Goal: Find specific page/section: Find specific page/section

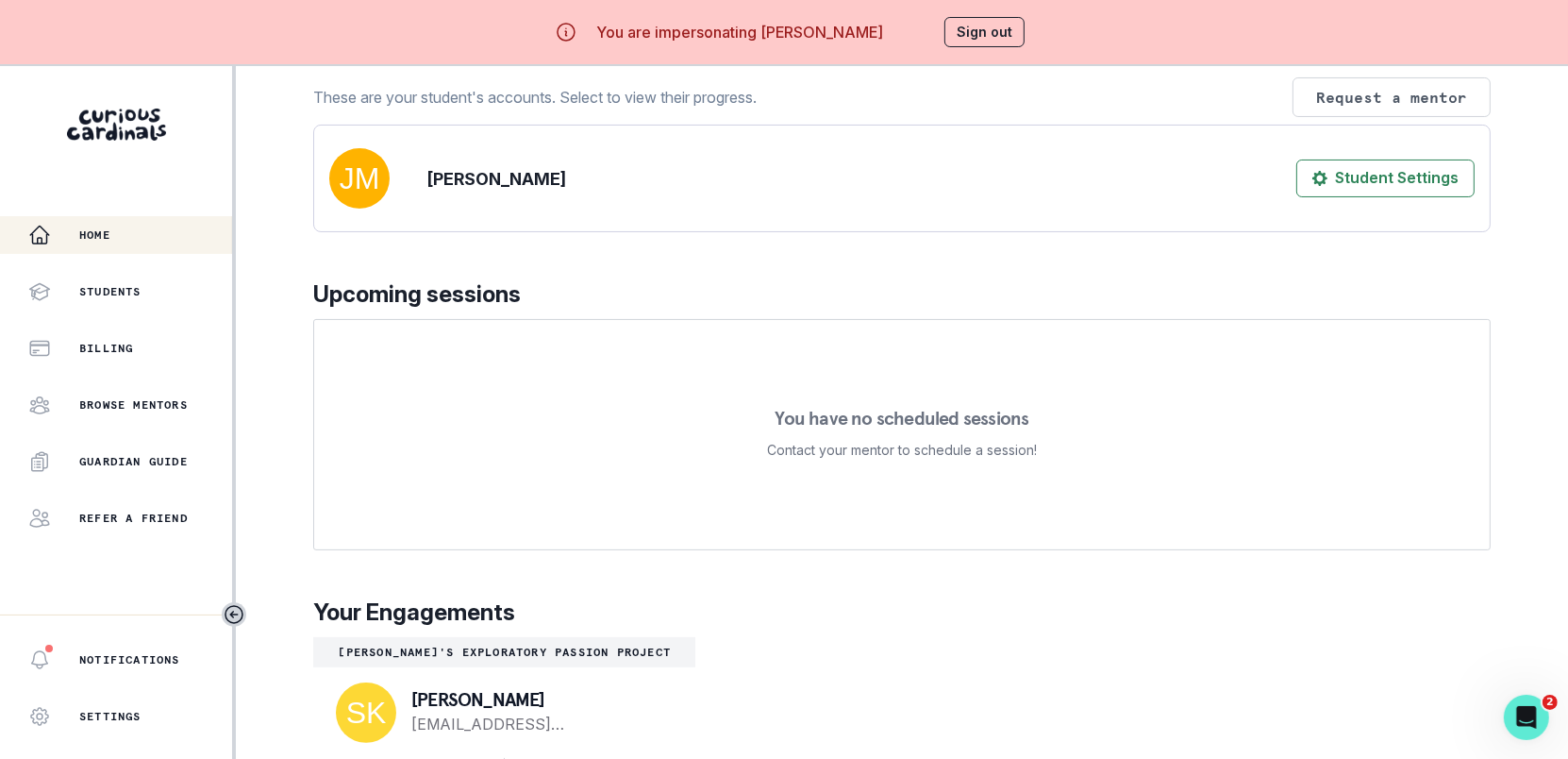
scroll to position [230, 0]
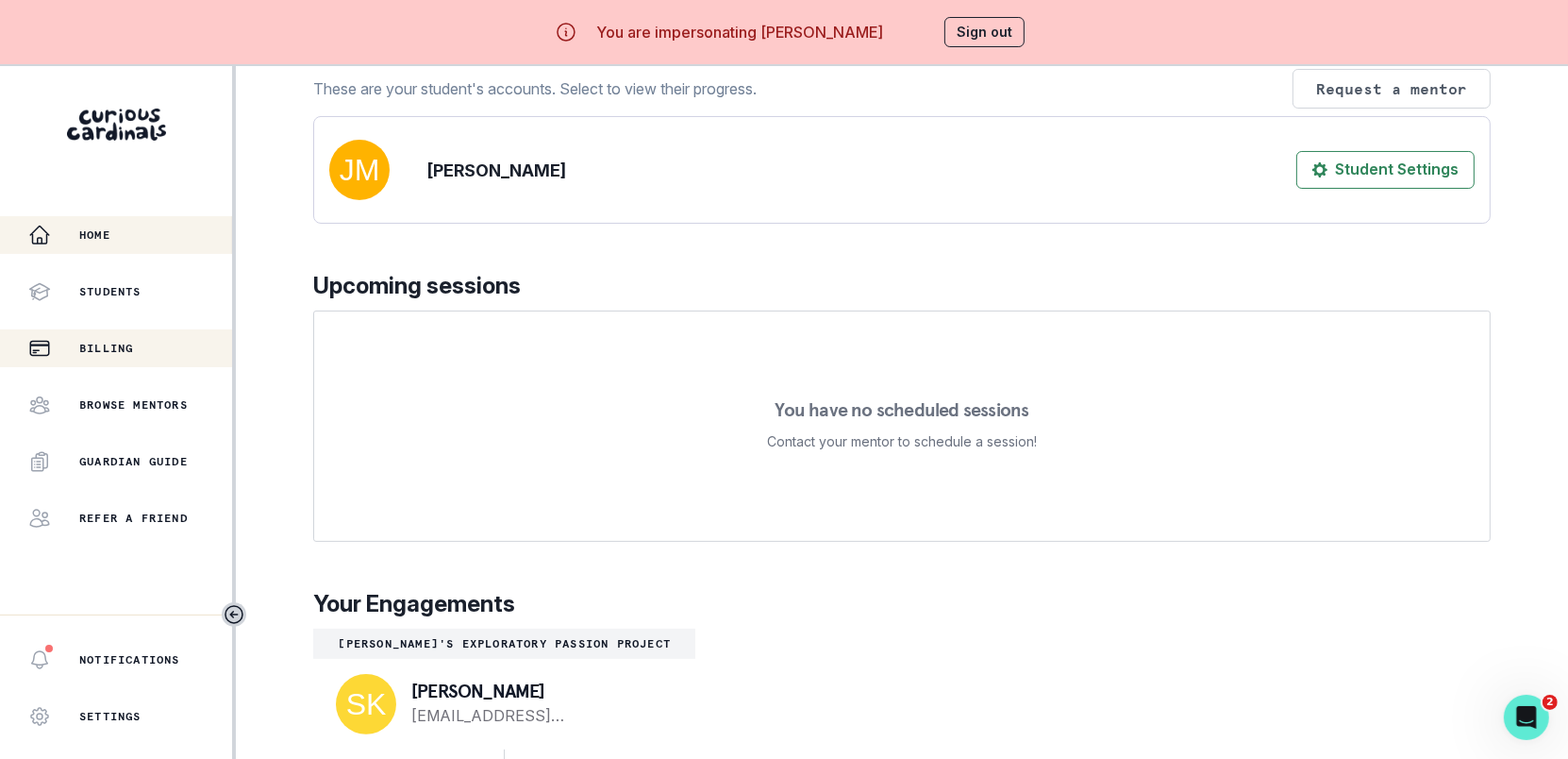
click at [143, 338] on div "Billing" at bounding box center [130, 348] width 204 height 23
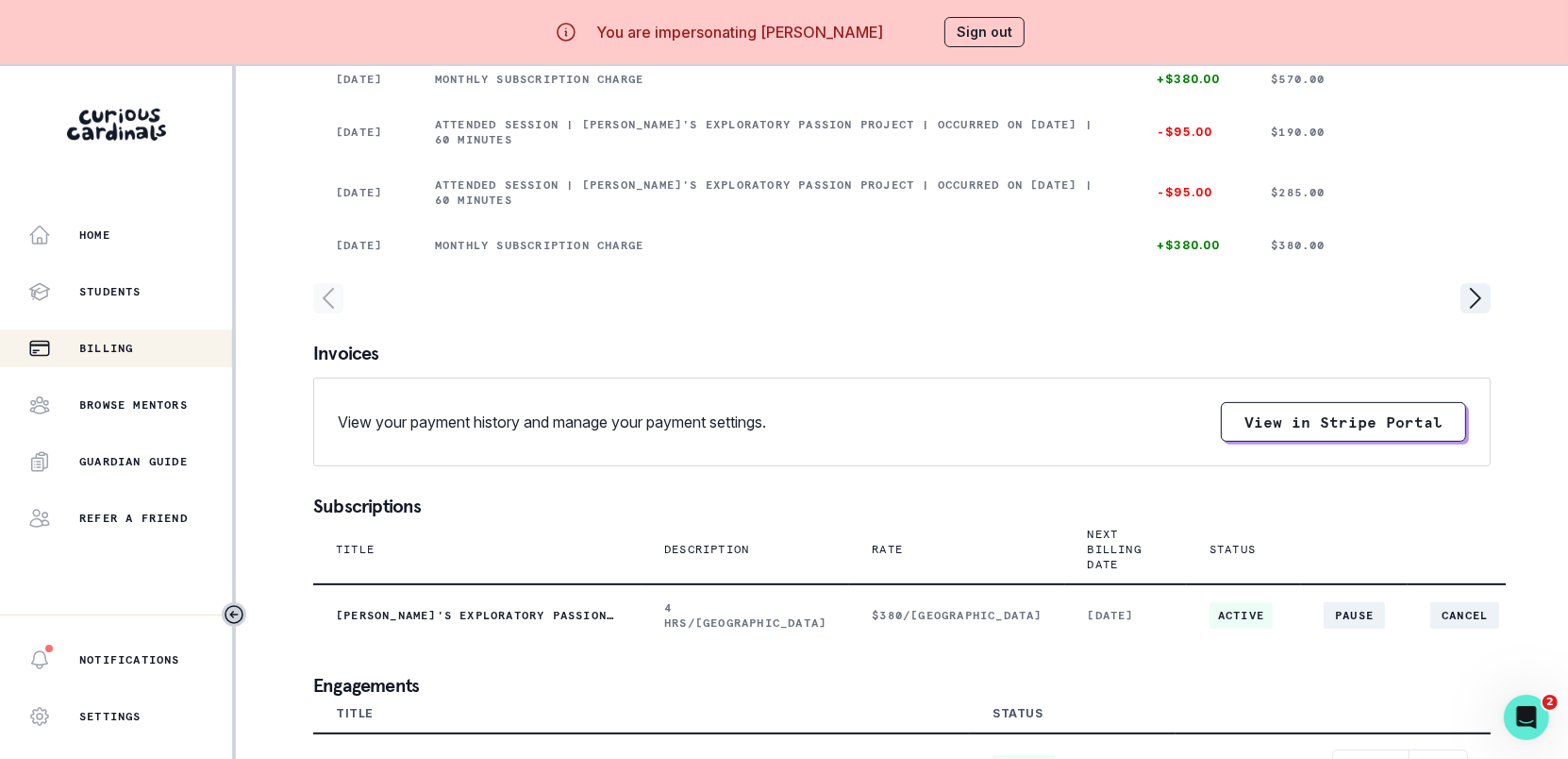
scroll to position [65, 0]
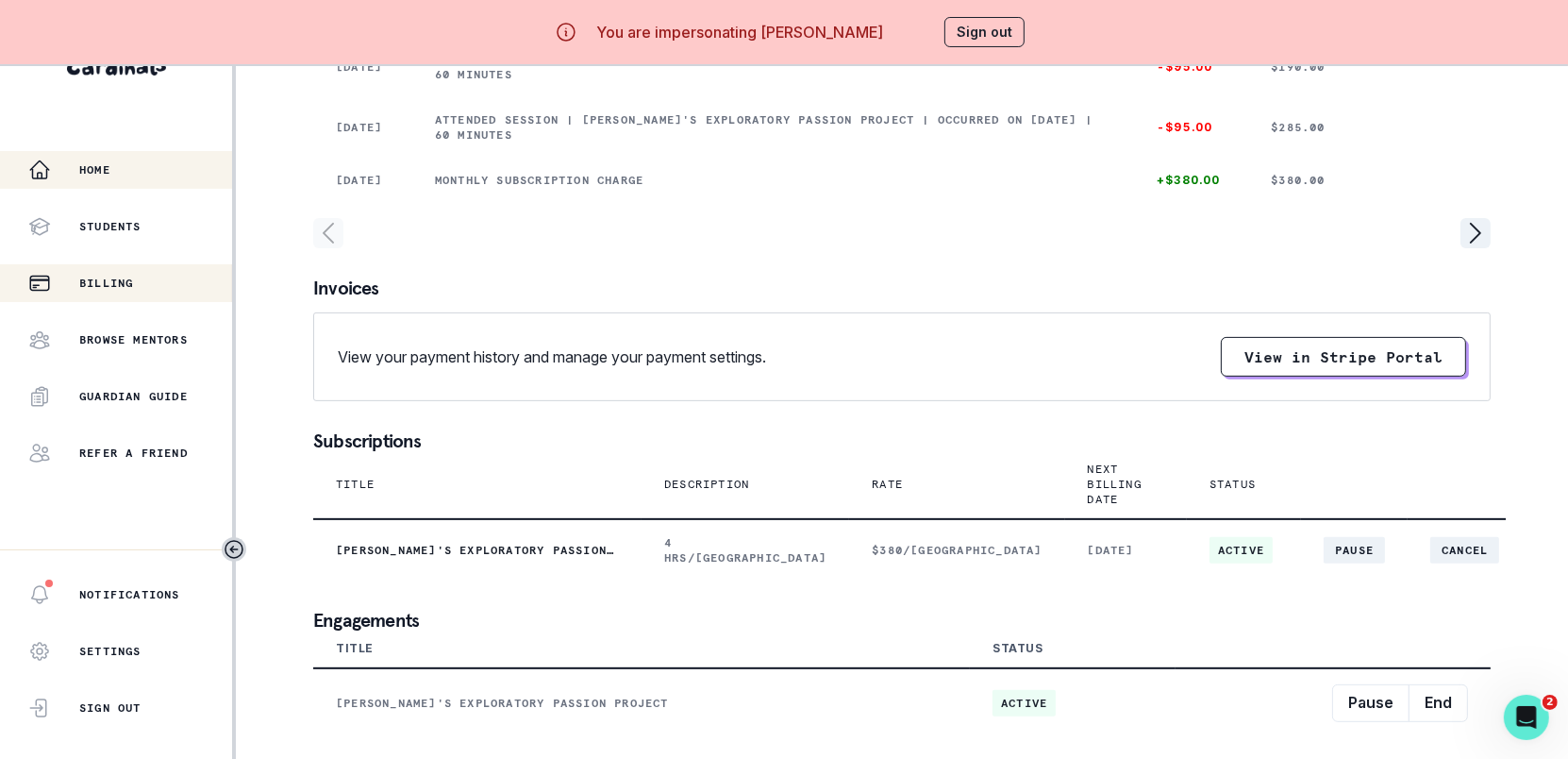
click at [143, 184] on button "Home" at bounding box center [115, 169] width 232 height 38
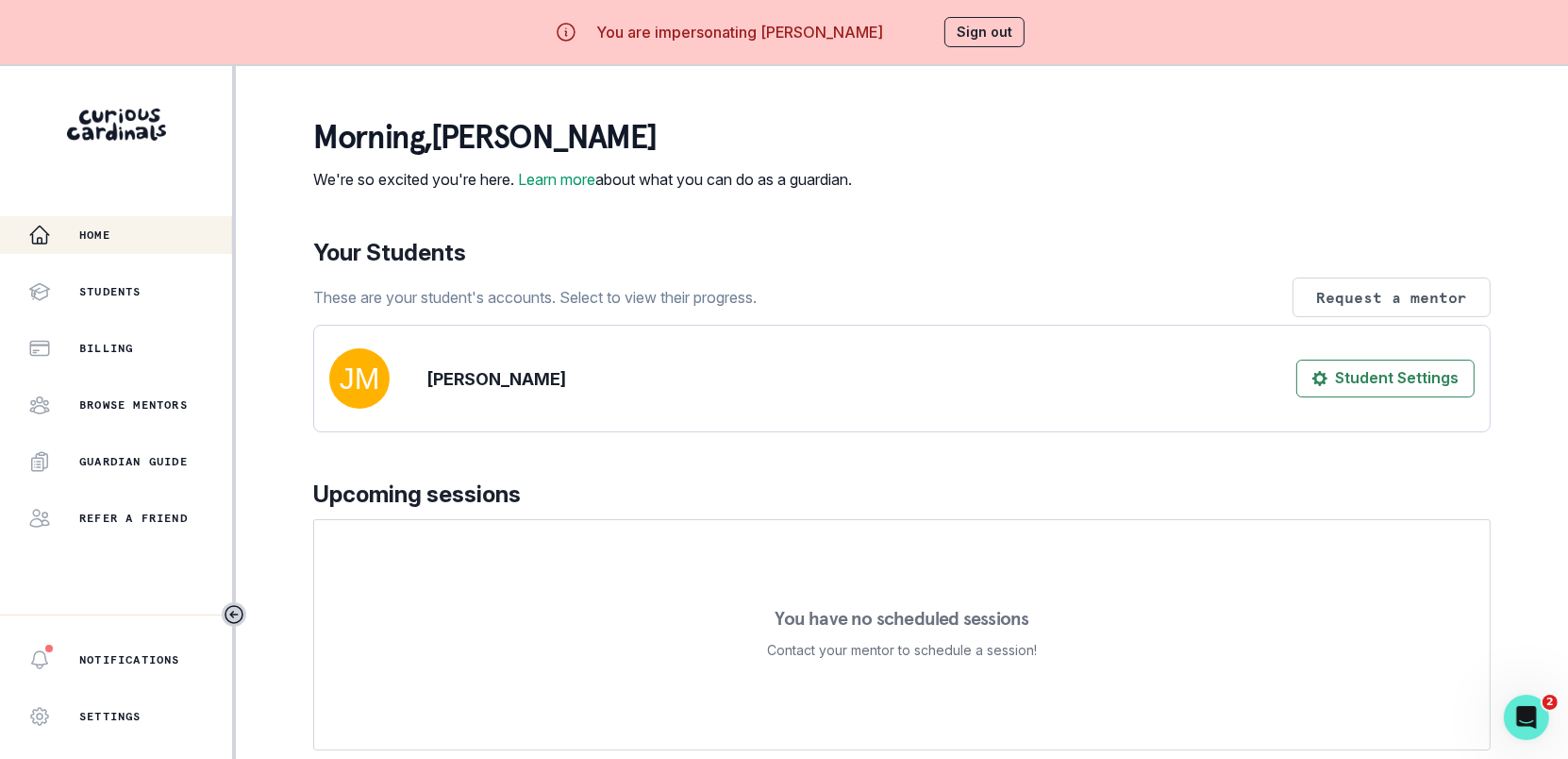
scroll to position [230, 0]
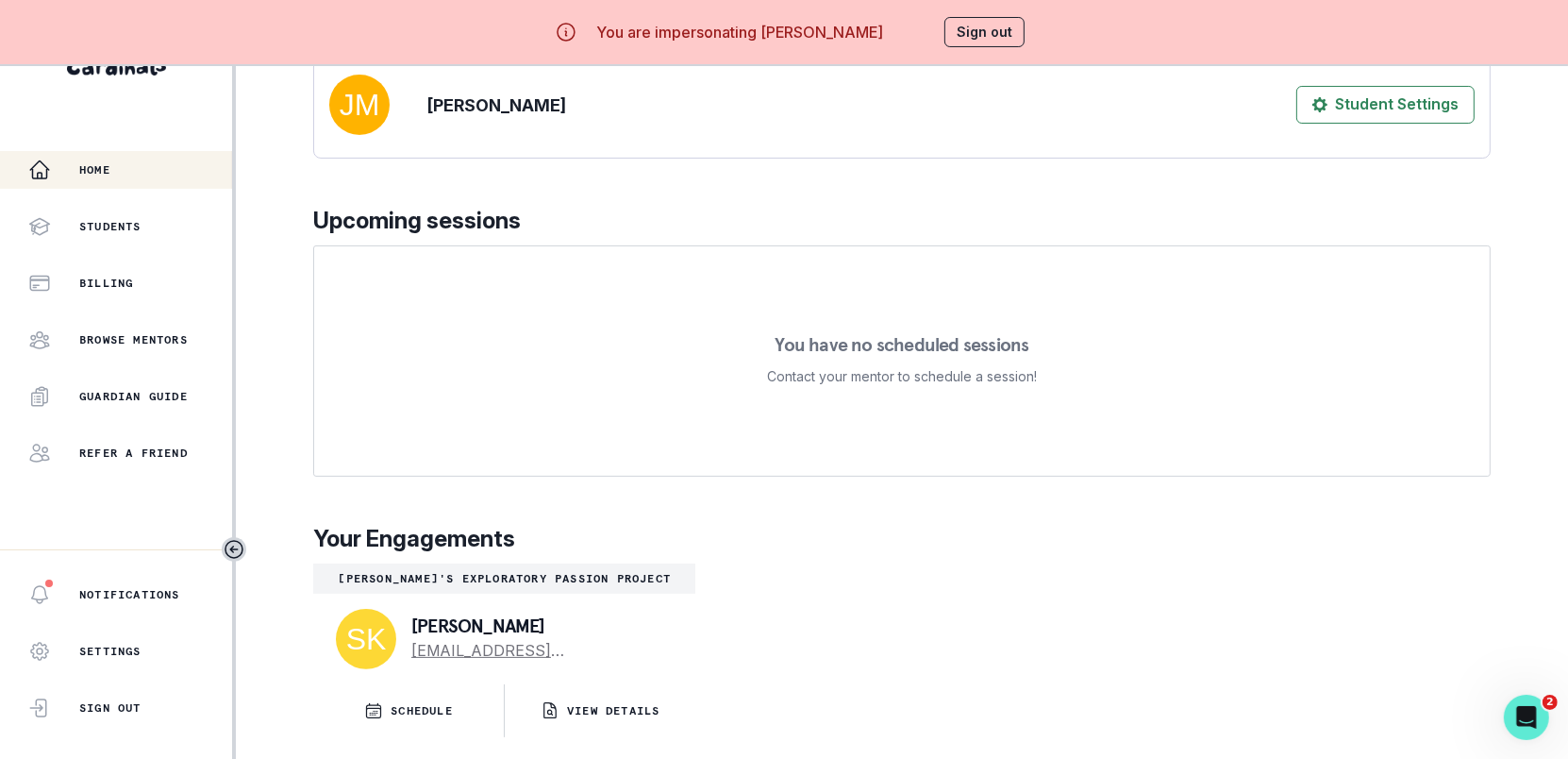
click at [634, 708] on p "VIEW DETAILS" at bounding box center [613, 710] width 92 height 15
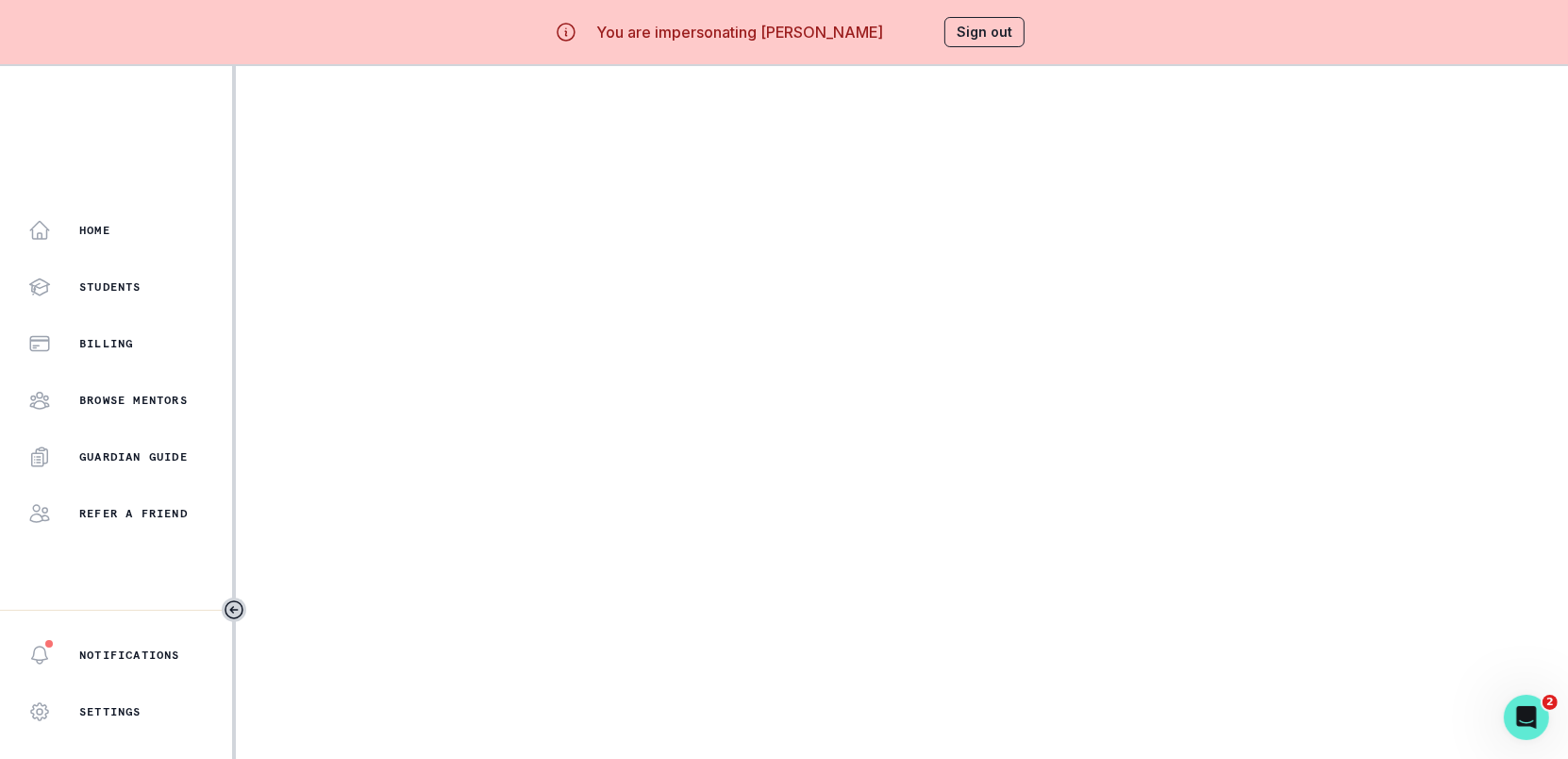
scroll to position [6, 0]
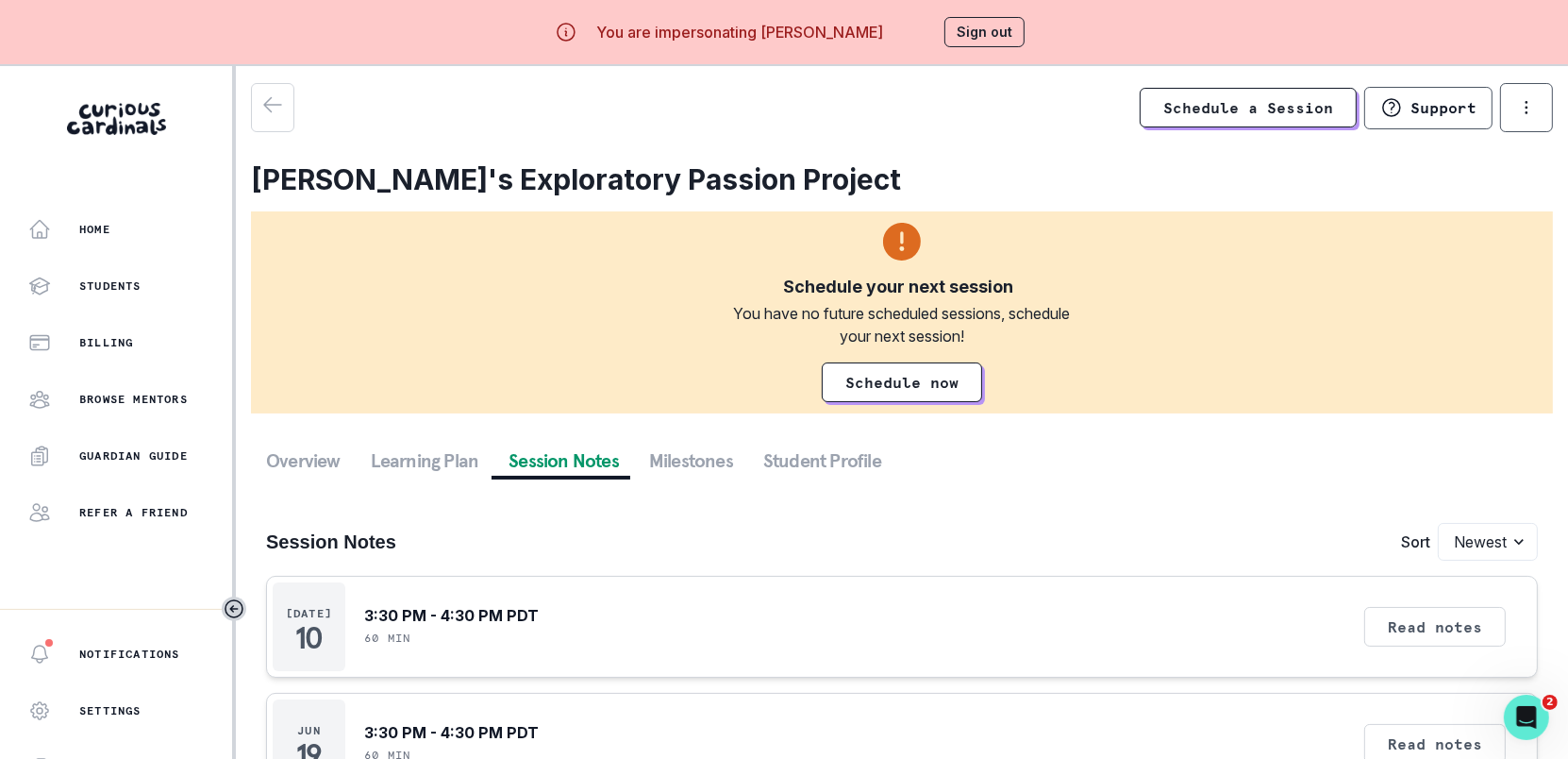
click at [535, 446] on button "Session Notes" at bounding box center [564, 460] width 141 height 34
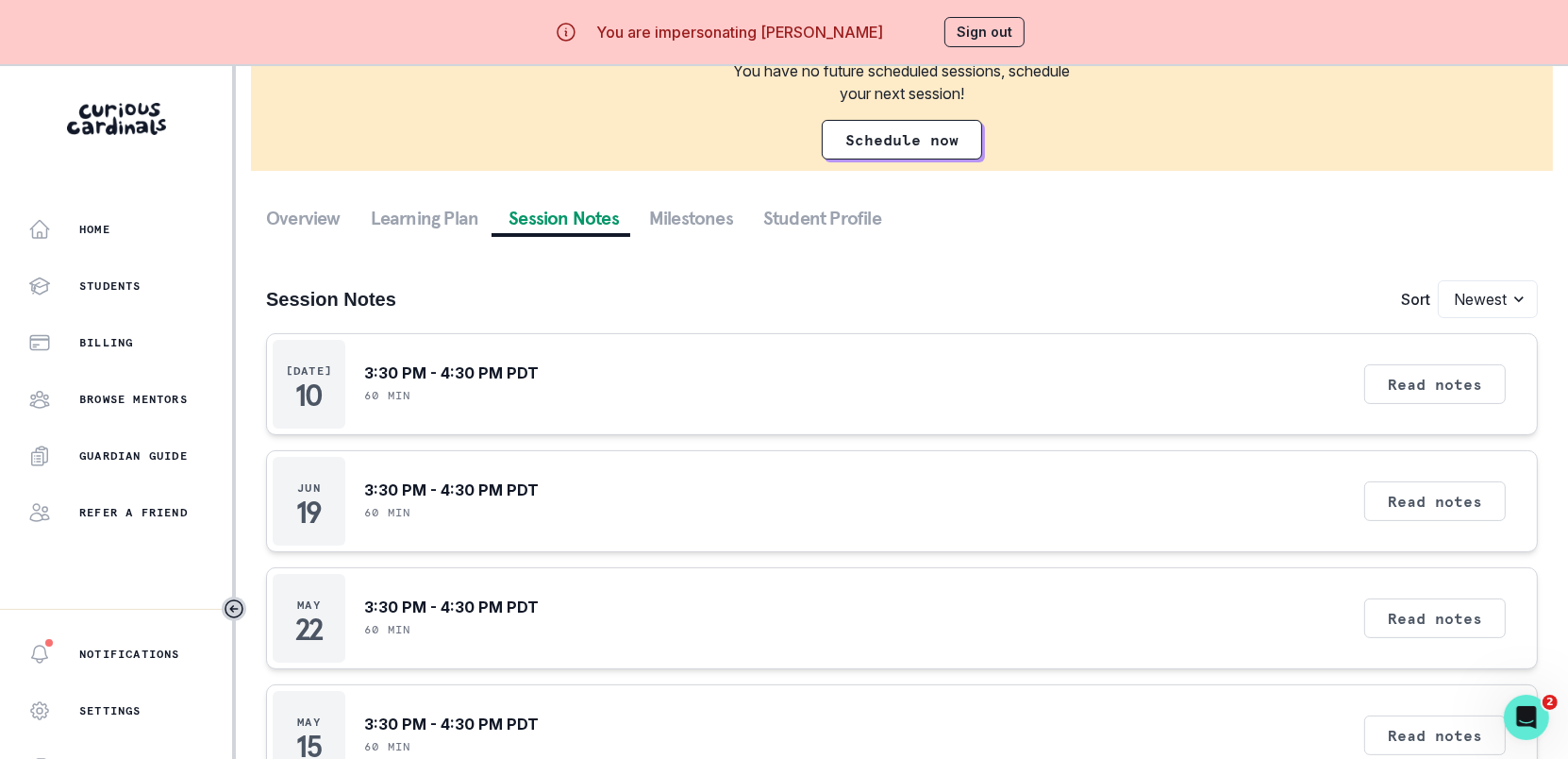
scroll to position [65, 0]
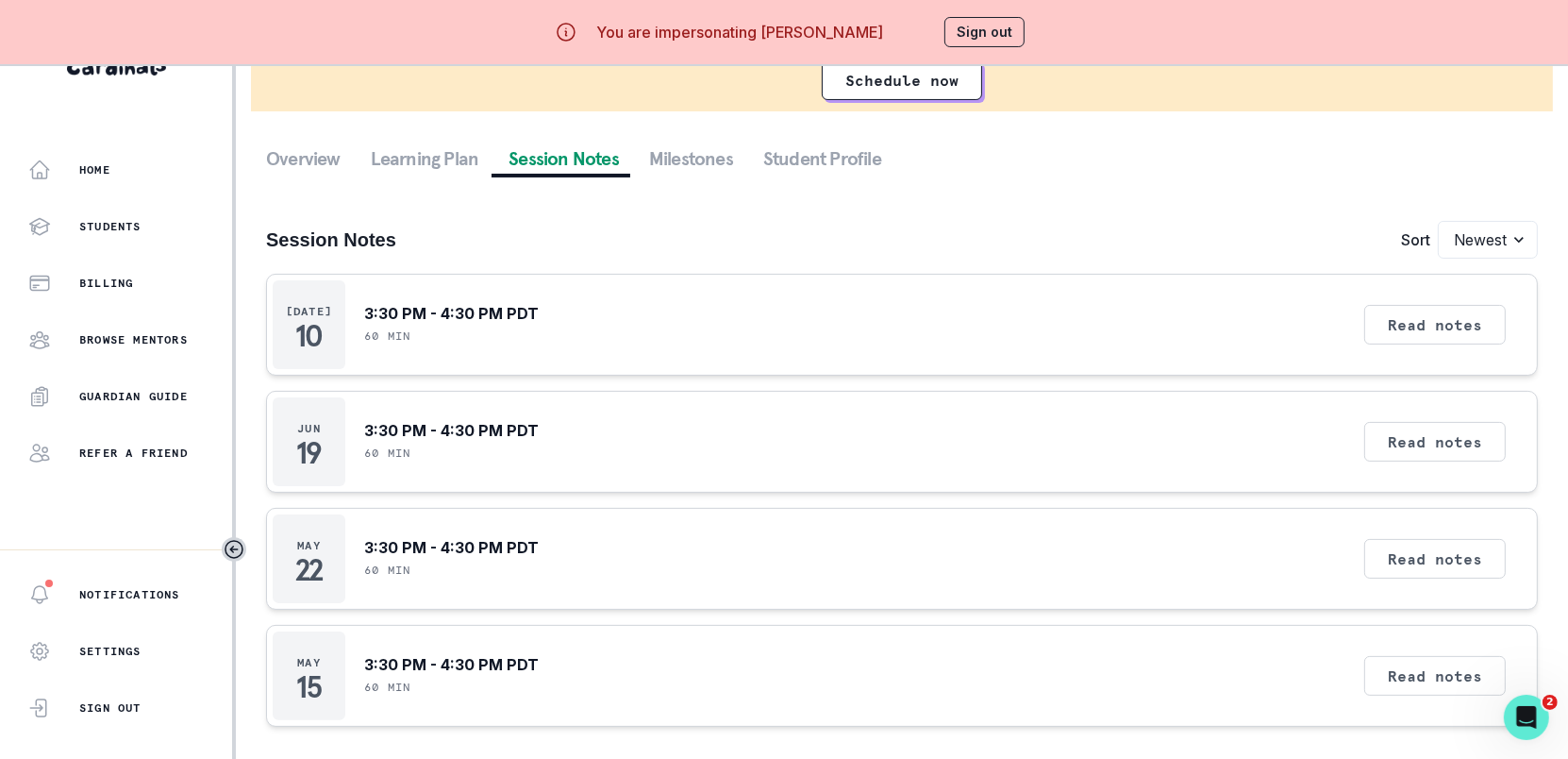
click at [1000, 39] on button "Sign out" at bounding box center [985, 31] width 80 height 30
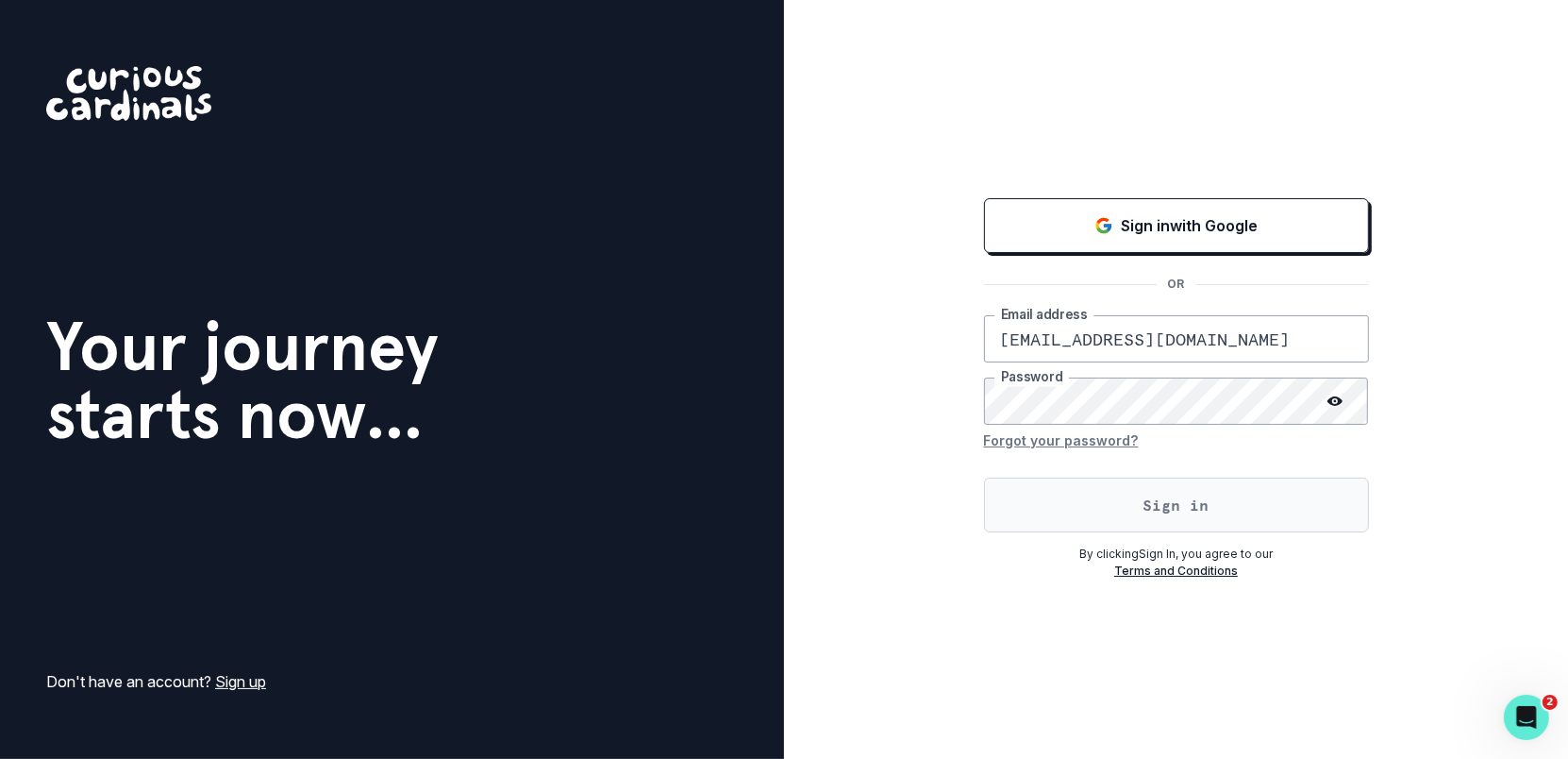
click at [1131, 512] on button "Sign in" at bounding box center [1176, 505] width 385 height 55
